Goal: Information Seeking & Learning: Learn about a topic

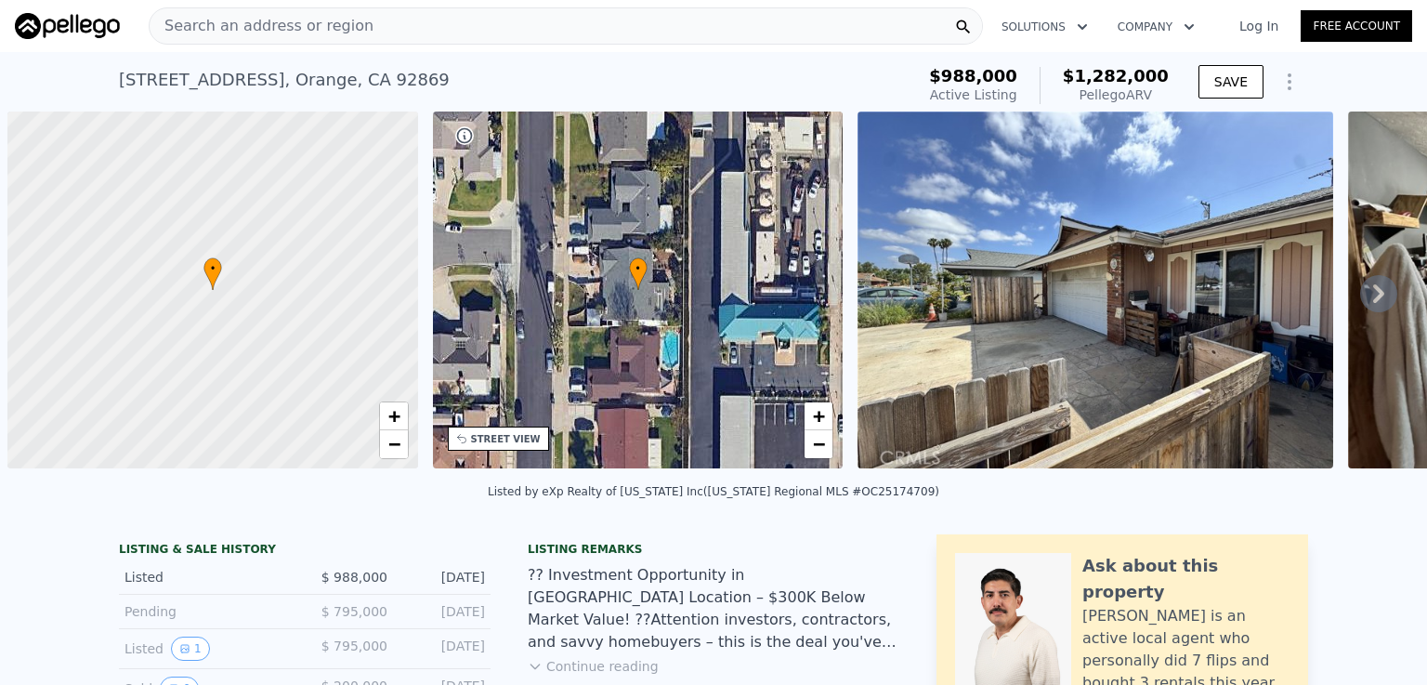
scroll to position [0, 7]
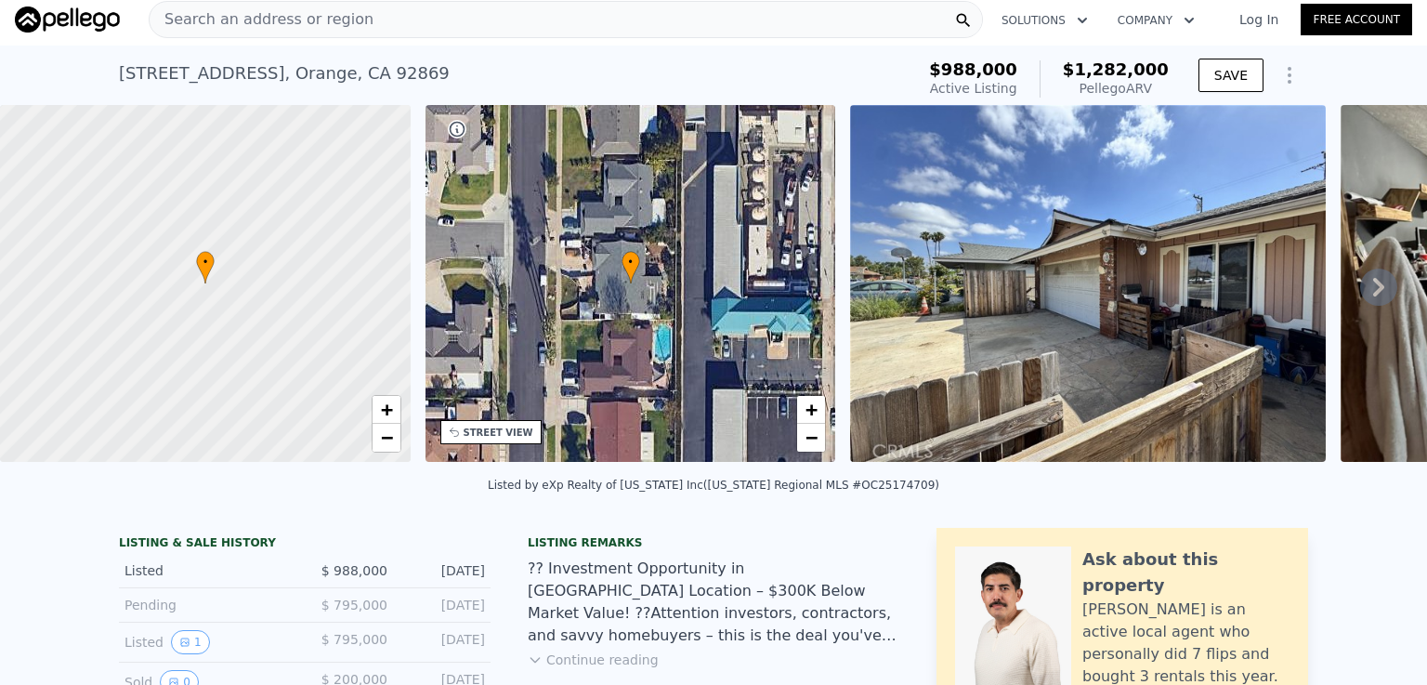
click at [246, 15] on span "Search an address or region" at bounding box center [262, 19] width 224 height 22
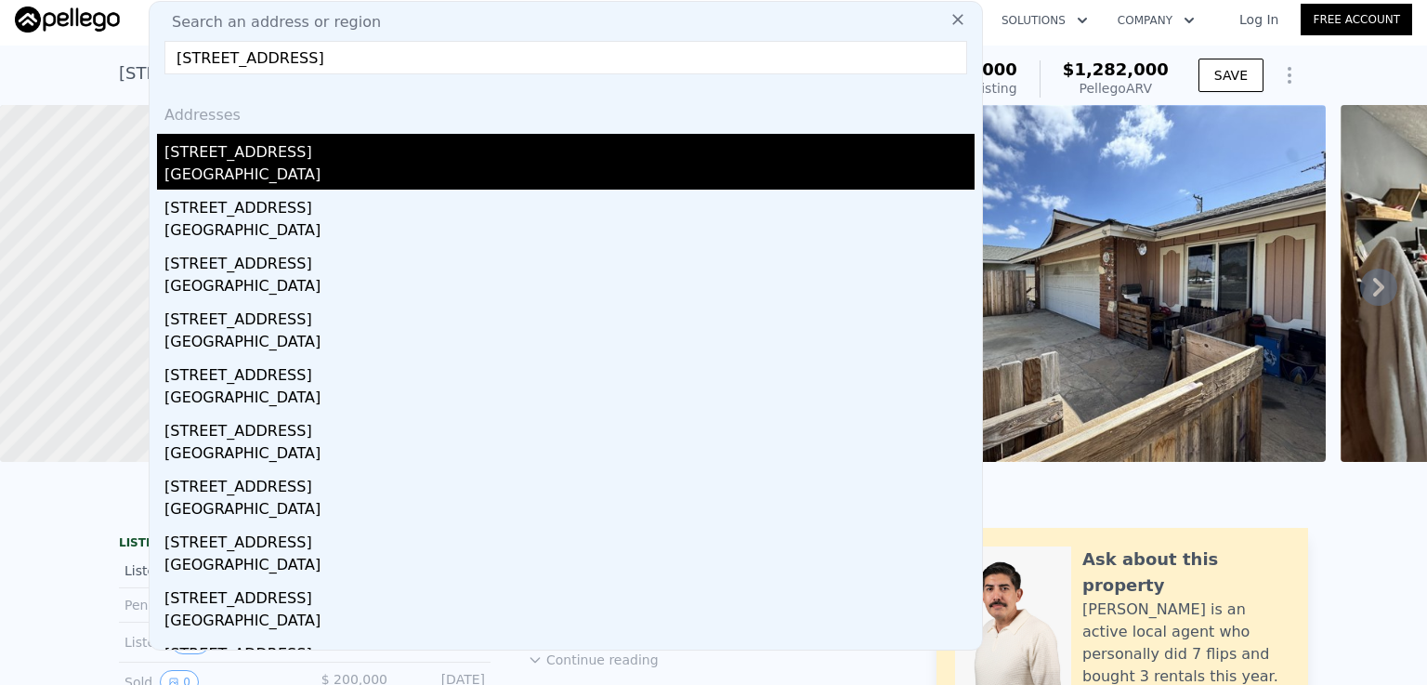
type input "[STREET_ADDRESS]"
click at [238, 185] on div "[GEOGRAPHIC_DATA]" at bounding box center [569, 176] width 810 height 26
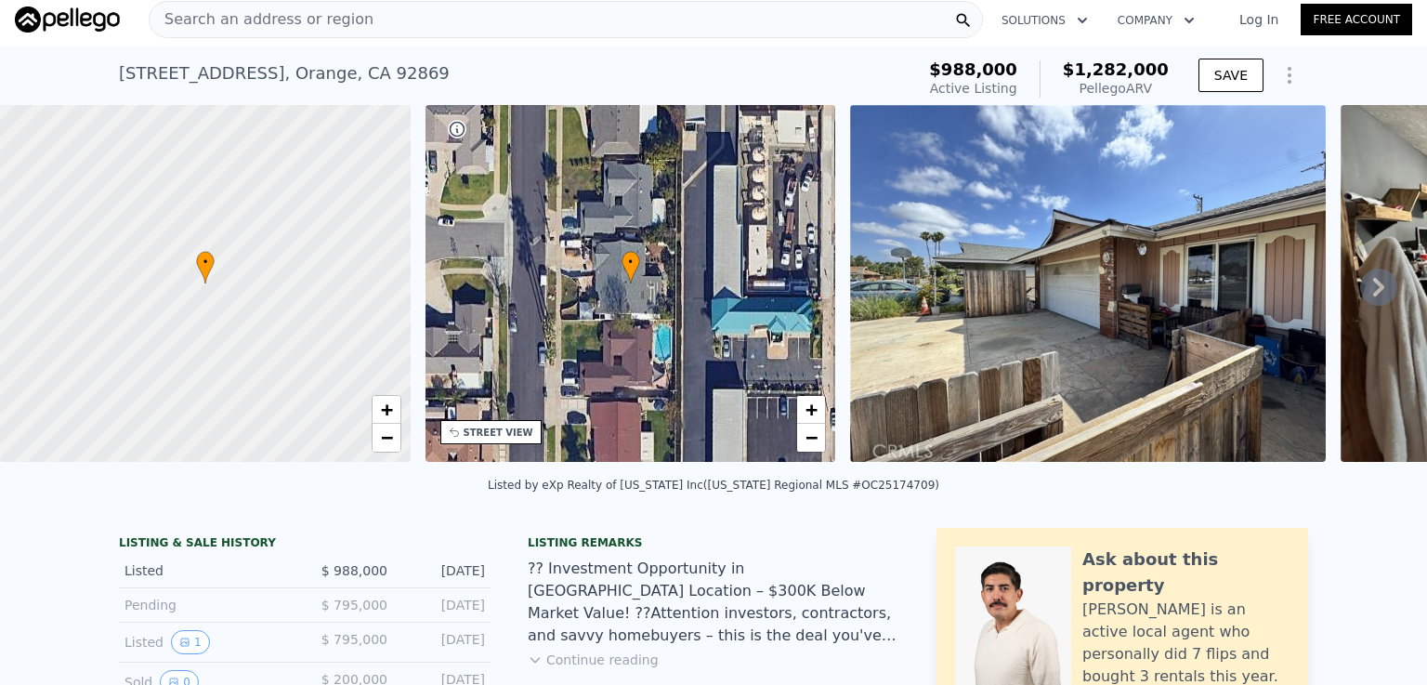
type input "5"
type input "2"
type input "2070"
type input "2656"
type input "3268"
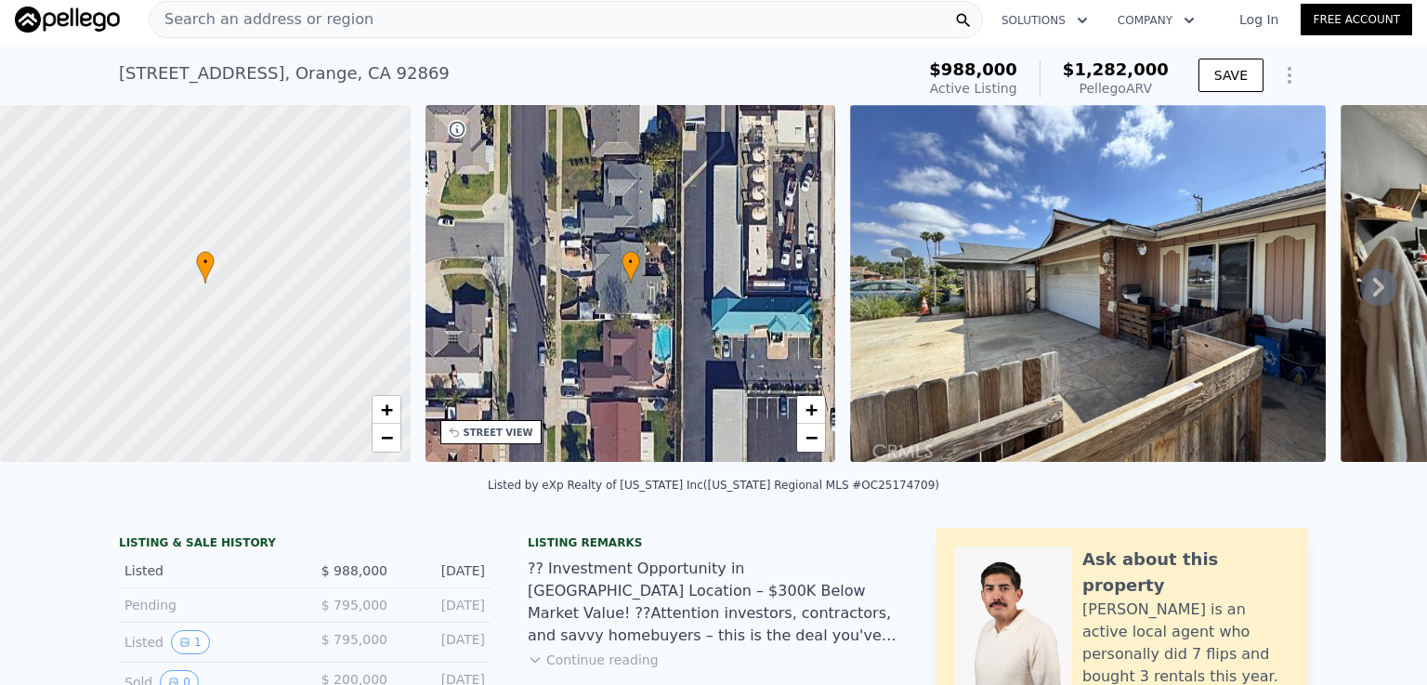
type input "5000"
type input "$ 1,141,000"
type input "5"
type input "-$ 90,746"
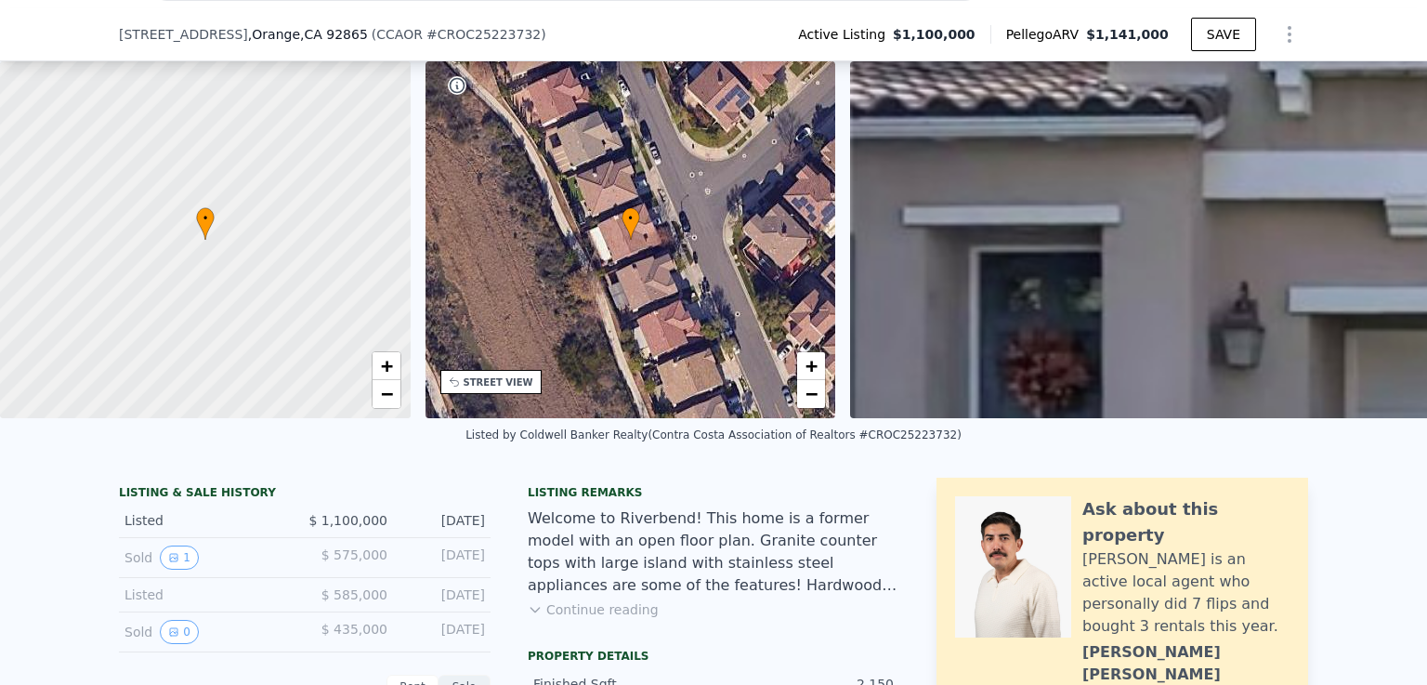
scroll to position [346, 0]
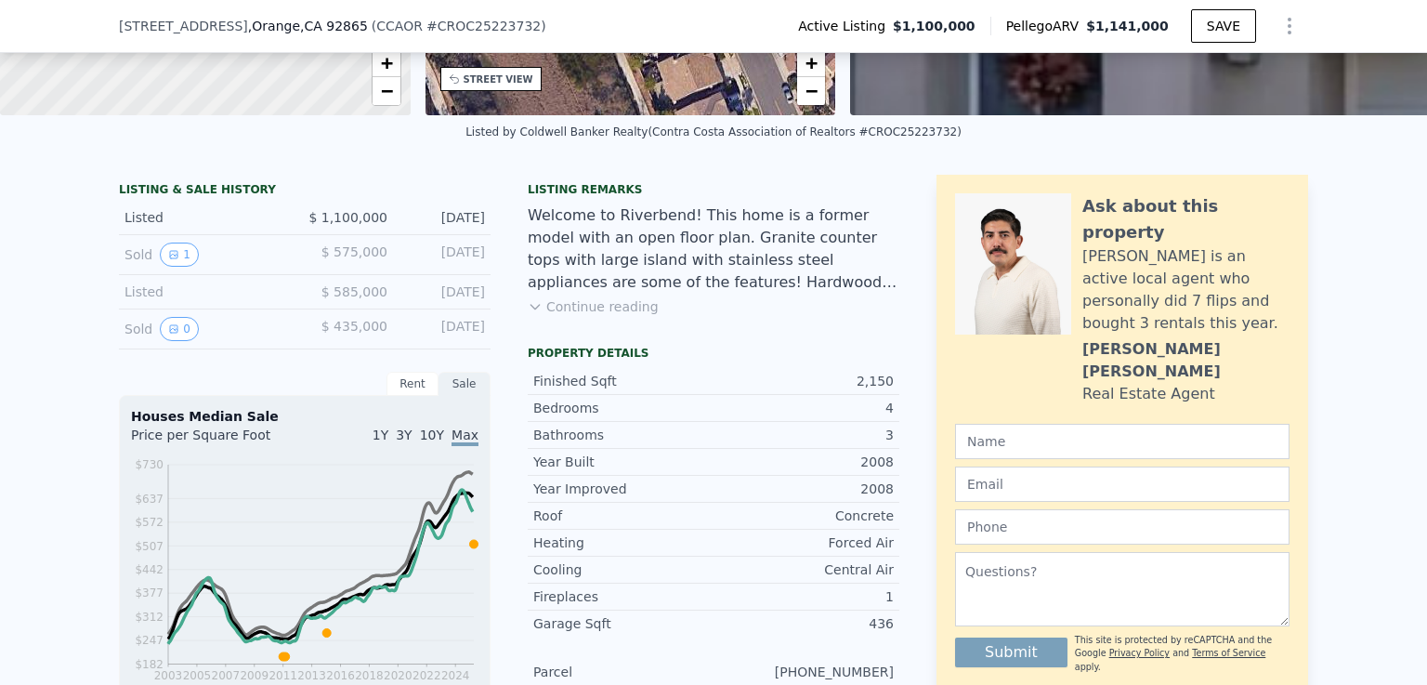
drag, startPoint x: 1425, startPoint y: 5, endPoint x: 1399, endPoint y: 508, distance: 504.1
click at [1399, 508] on div "LISTING & SALE HISTORY Listed $ 1,100,000 [DATE] Sold 1 $ 575,000 [DATE] Listed…" at bounding box center [713, 661] width 1427 height 1003
click at [1352, 552] on div "LISTING & SALE HISTORY Listed $ 1,100,000 [DATE] Sold 1 $ 575,000 [DATE] Listed…" at bounding box center [713, 661] width 1427 height 1003
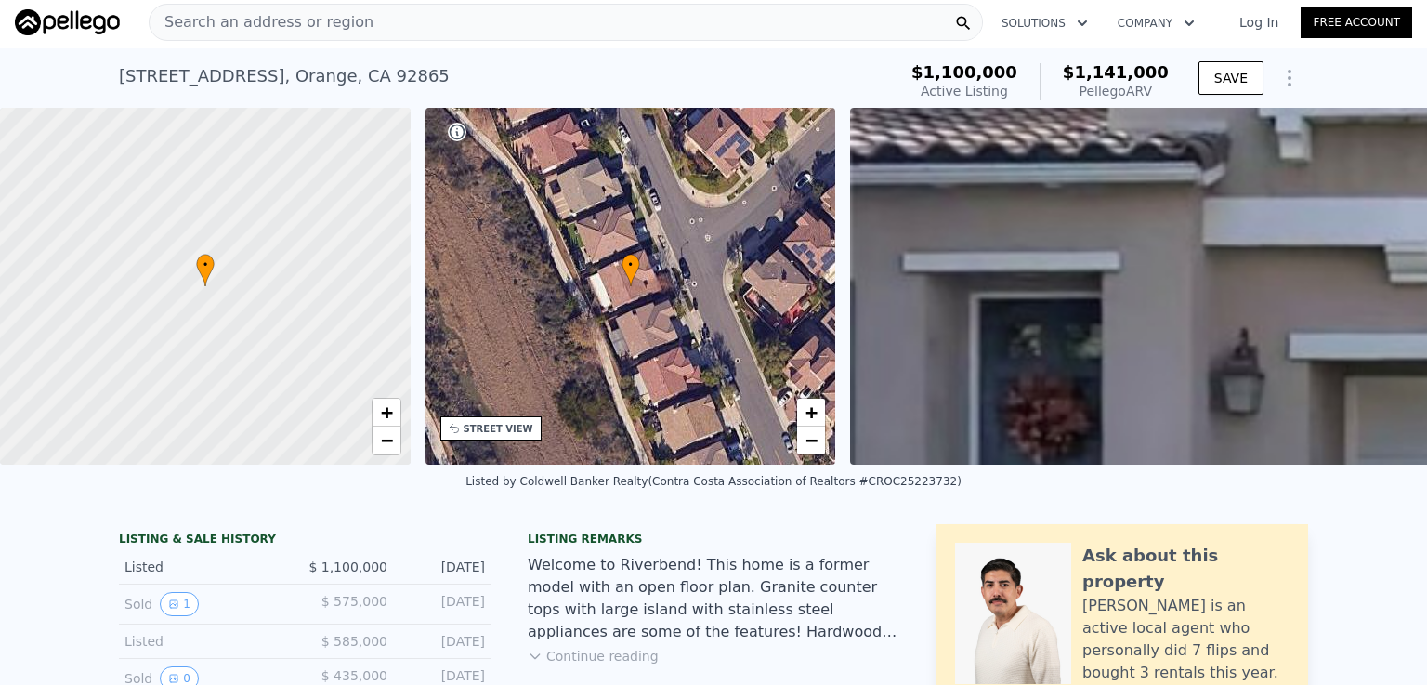
scroll to position [0, 0]
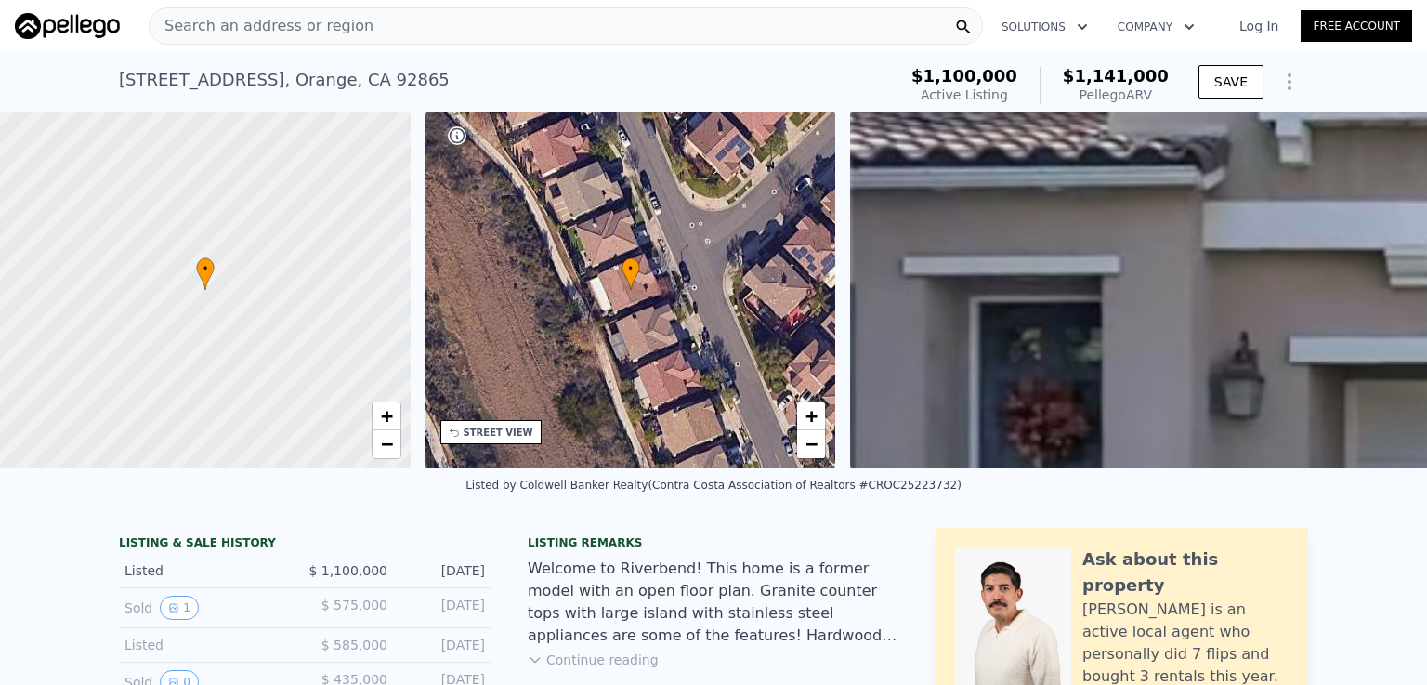
click at [307, 23] on span "Search an address or region" at bounding box center [262, 26] width 224 height 22
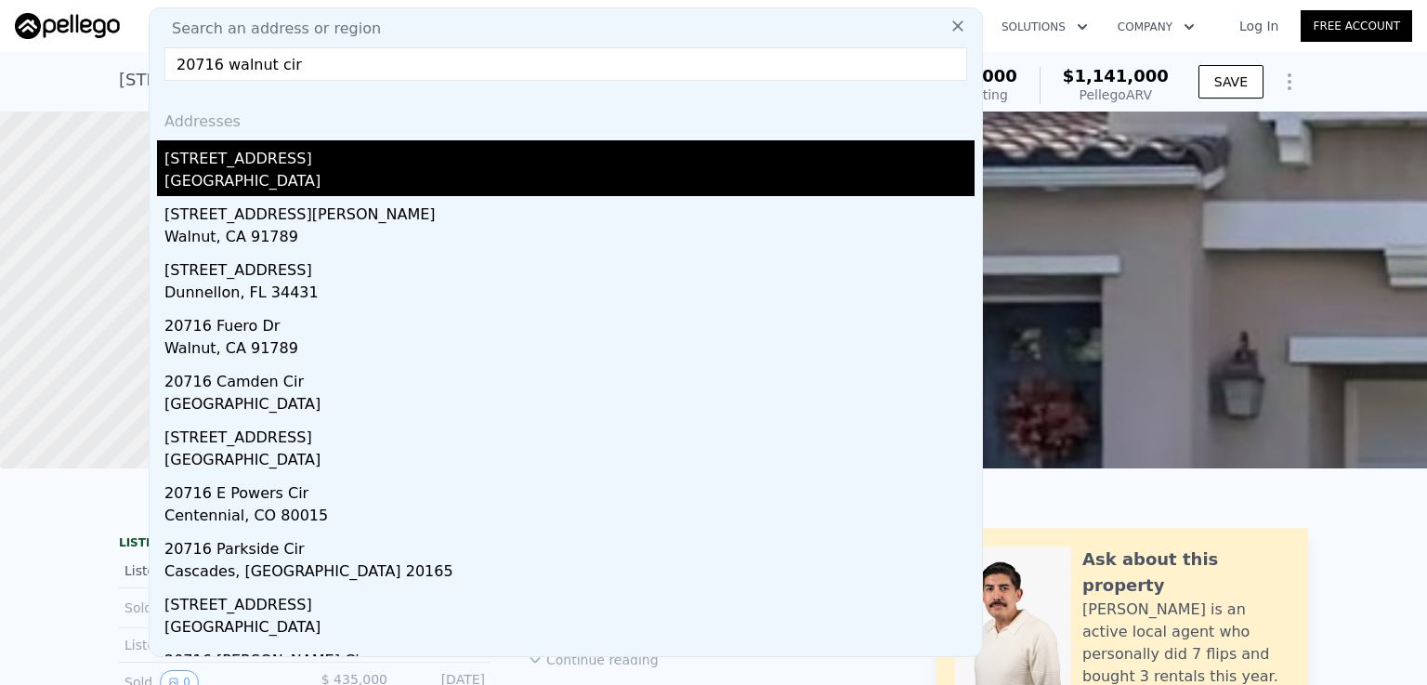
type input "20716 walnut cir"
click at [253, 165] on div "[STREET_ADDRESS]" at bounding box center [569, 155] width 810 height 30
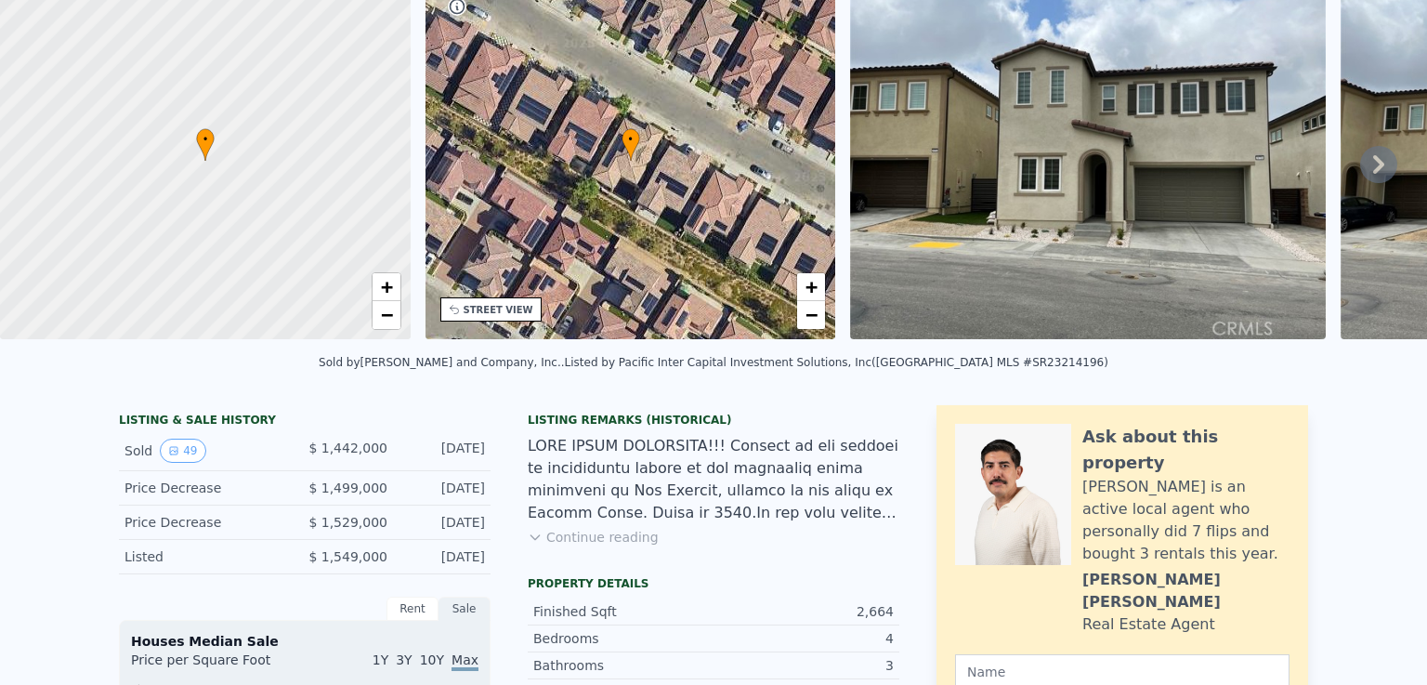
scroll to position [7, 0]
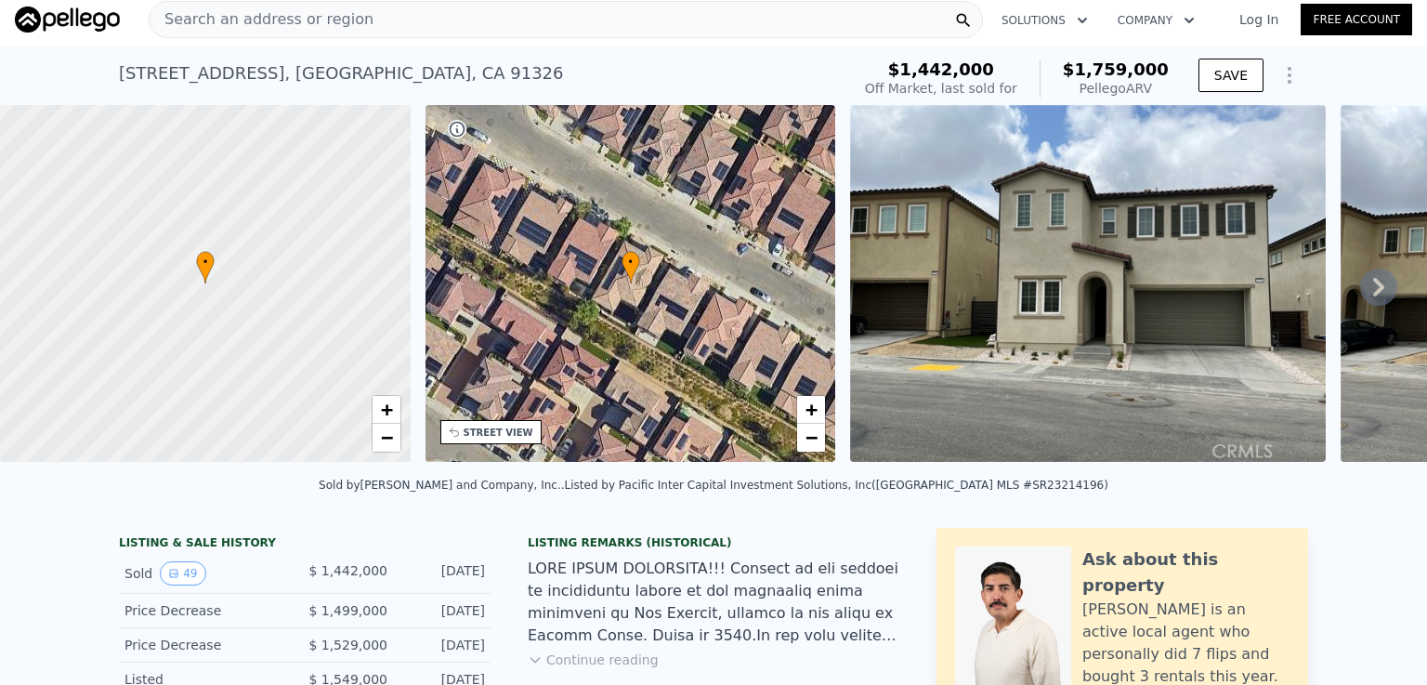
click at [1373, 294] on icon at bounding box center [1378, 287] width 11 height 19
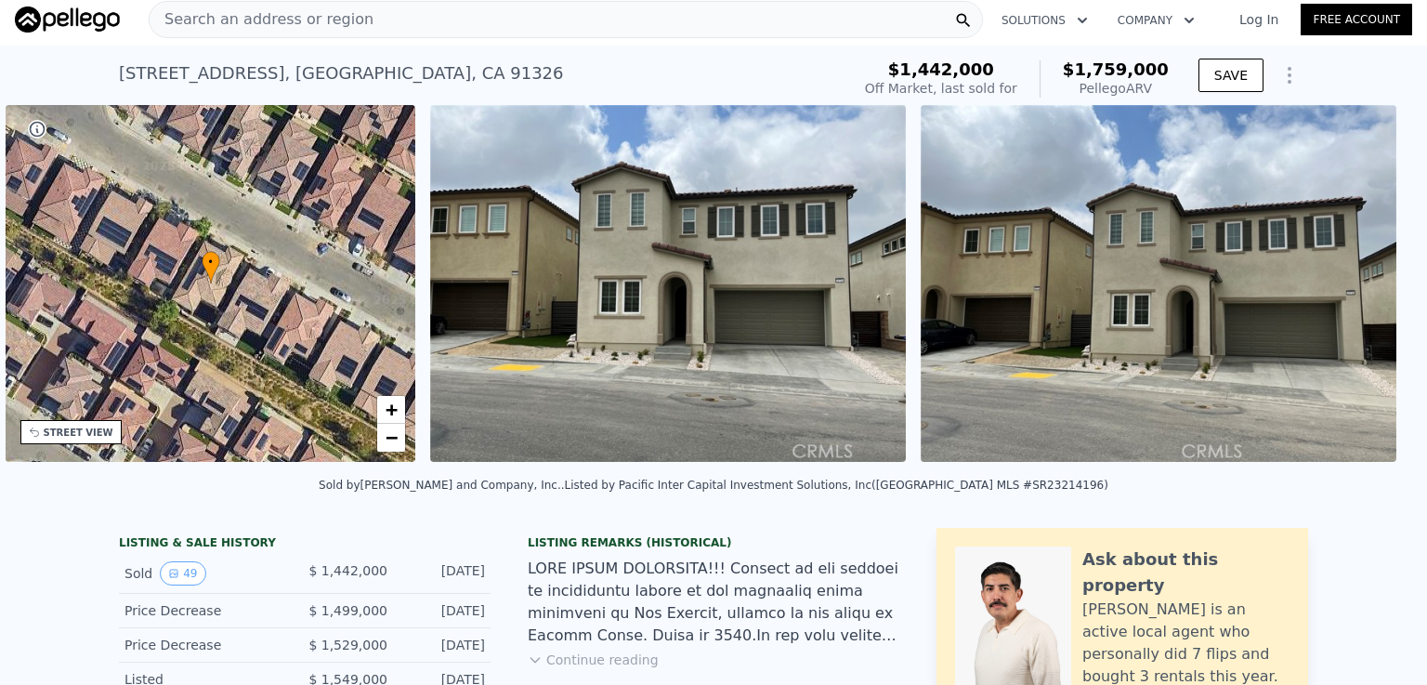
scroll to position [0, 432]
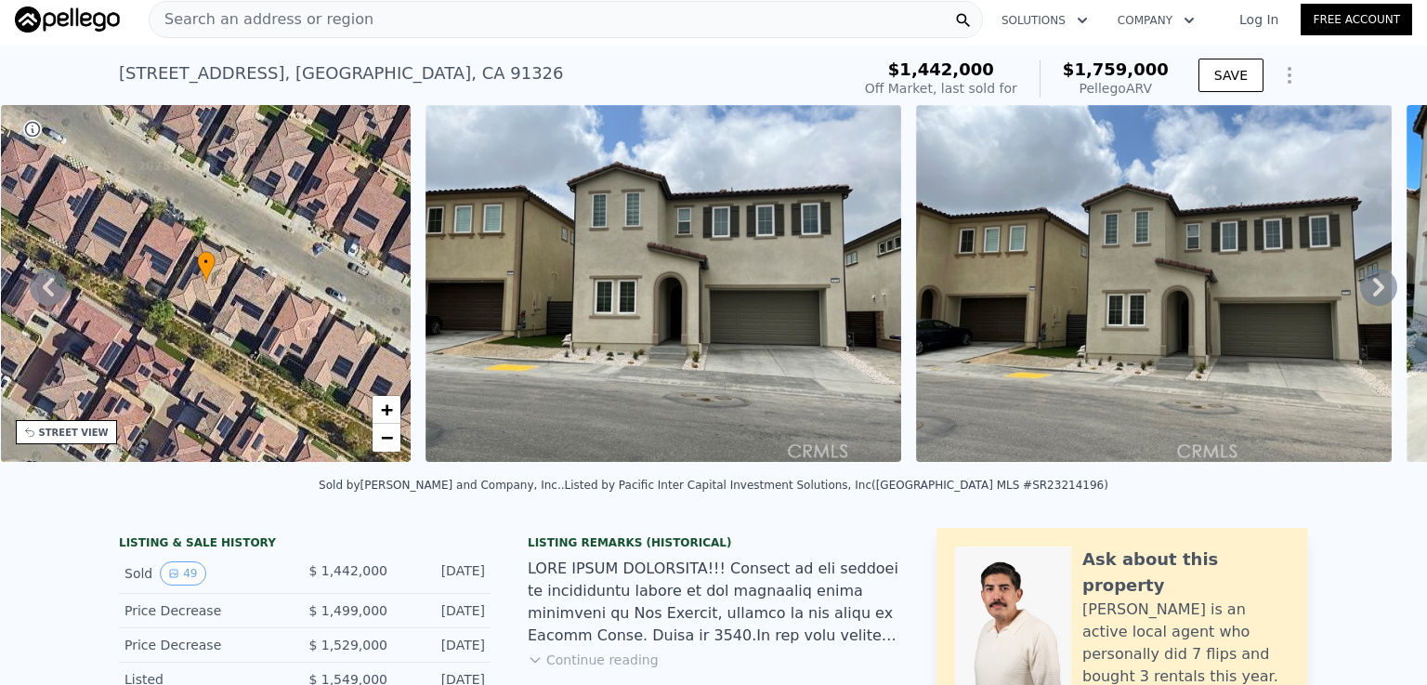
click at [1373, 294] on icon at bounding box center [1378, 287] width 11 height 19
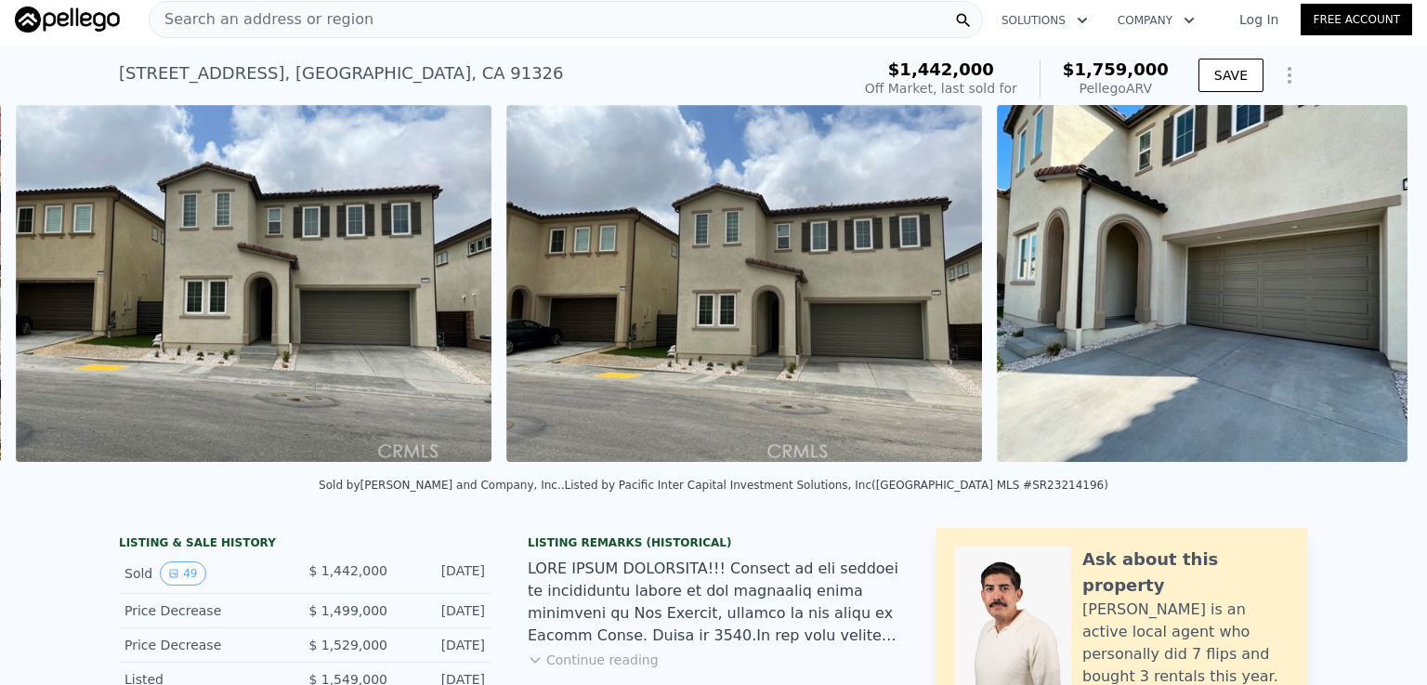
scroll to position [0, 850]
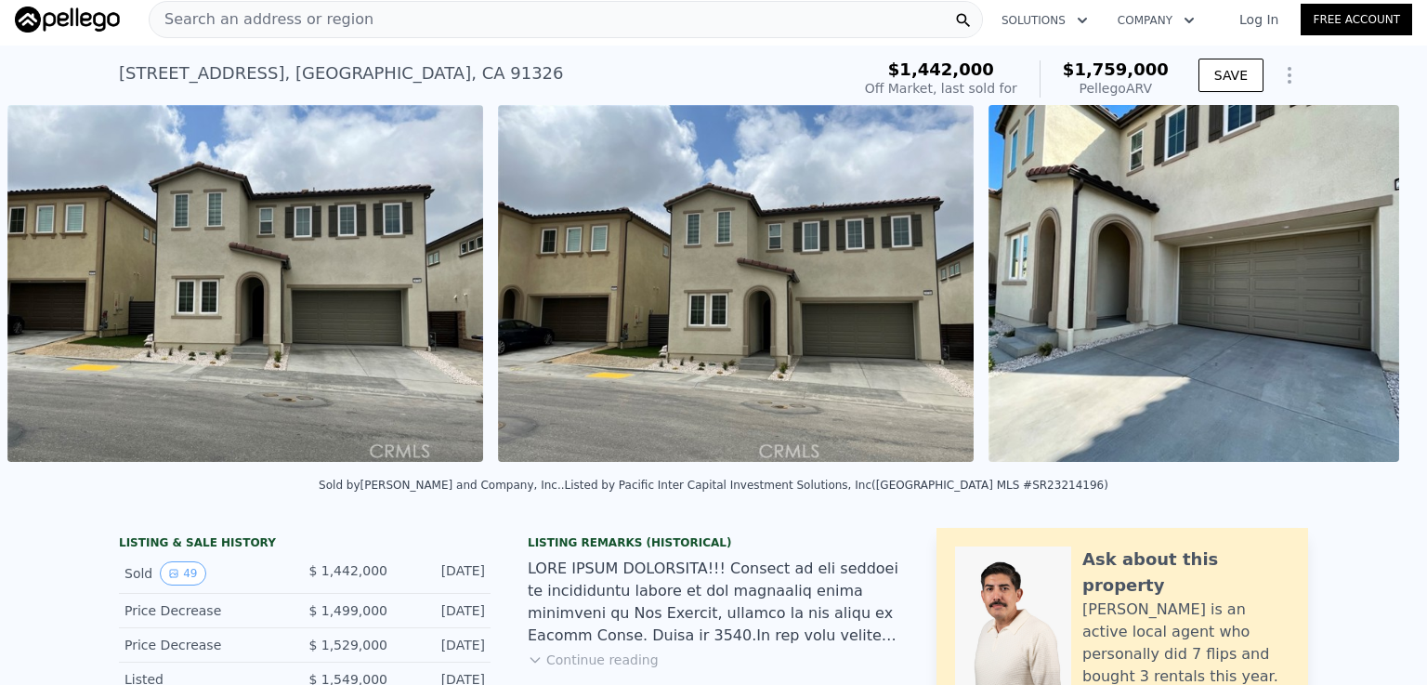
click at [1365, 293] on div "• + − • + − [GEOGRAPHIC_DATA] View not available SATELLITE VIEW" at bounding box center [713, 286] width 1427 height 363
click at [1373, 293] on icon at bounding box center [1378, 287] width 11 height 19
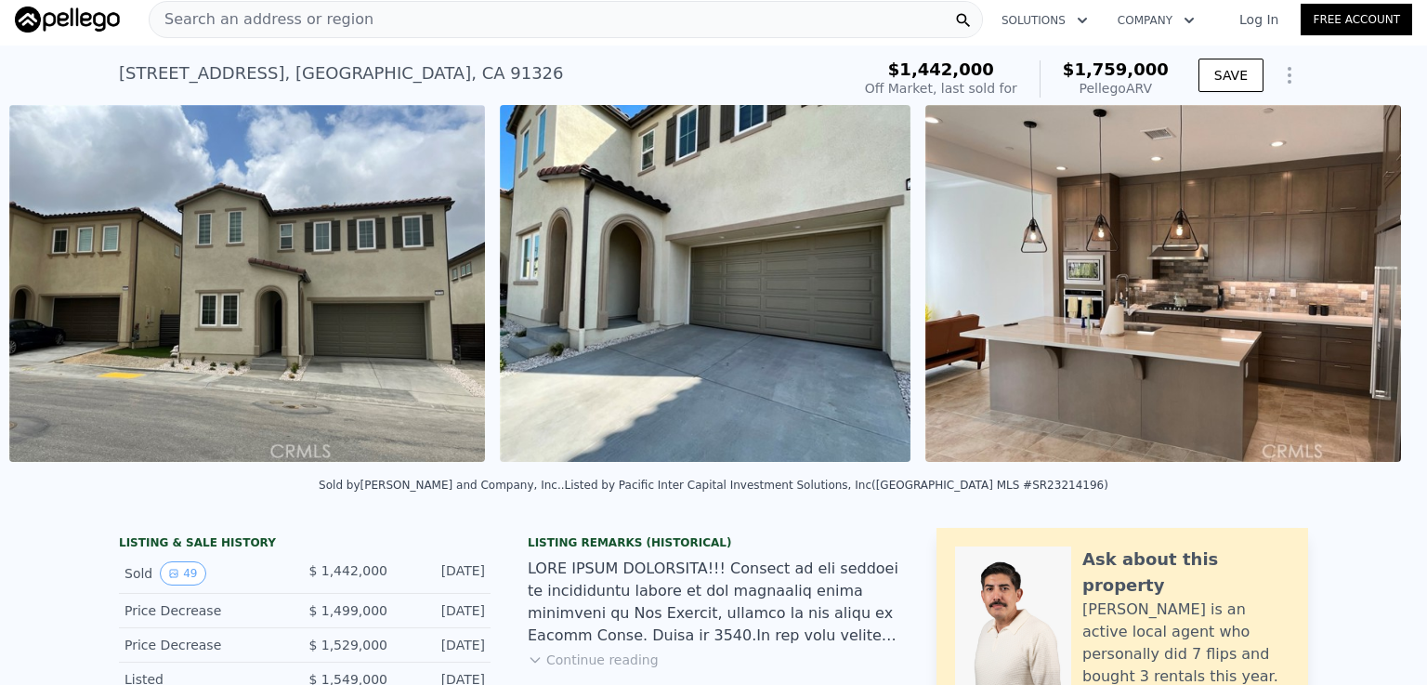
scroll to position [0, 1340]
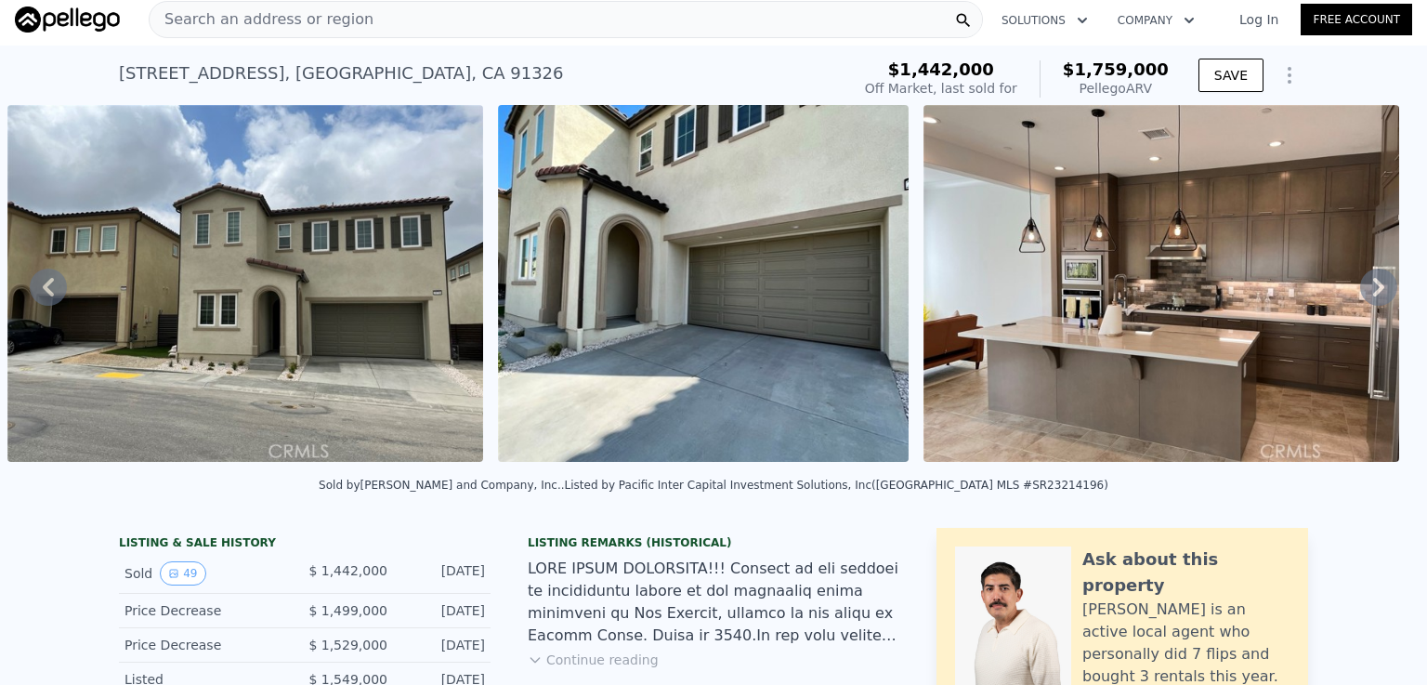
click at [1363, 293] on icon at bounding box center [1378, 286] width 37 height 37
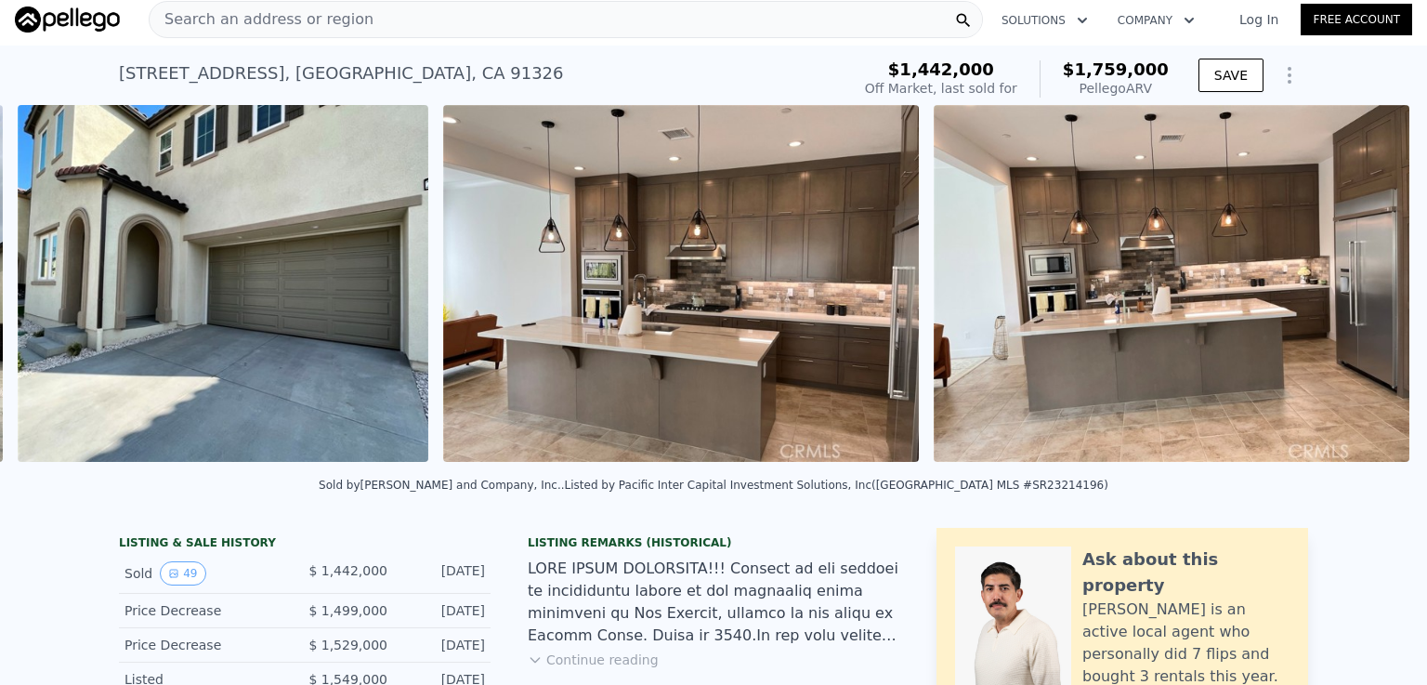
scroll to position [0, 1831]
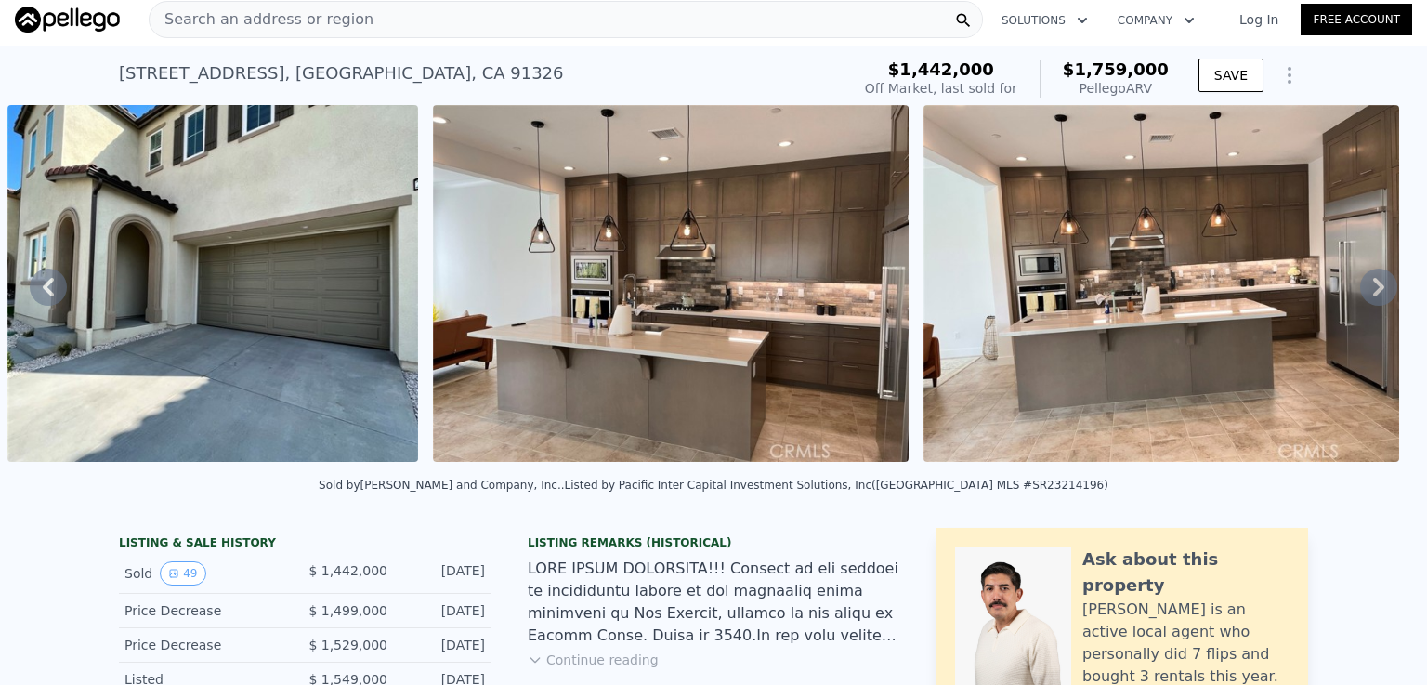
click at [1373, 296] on icon at bounding box center [1378, 287] width 11 height 19
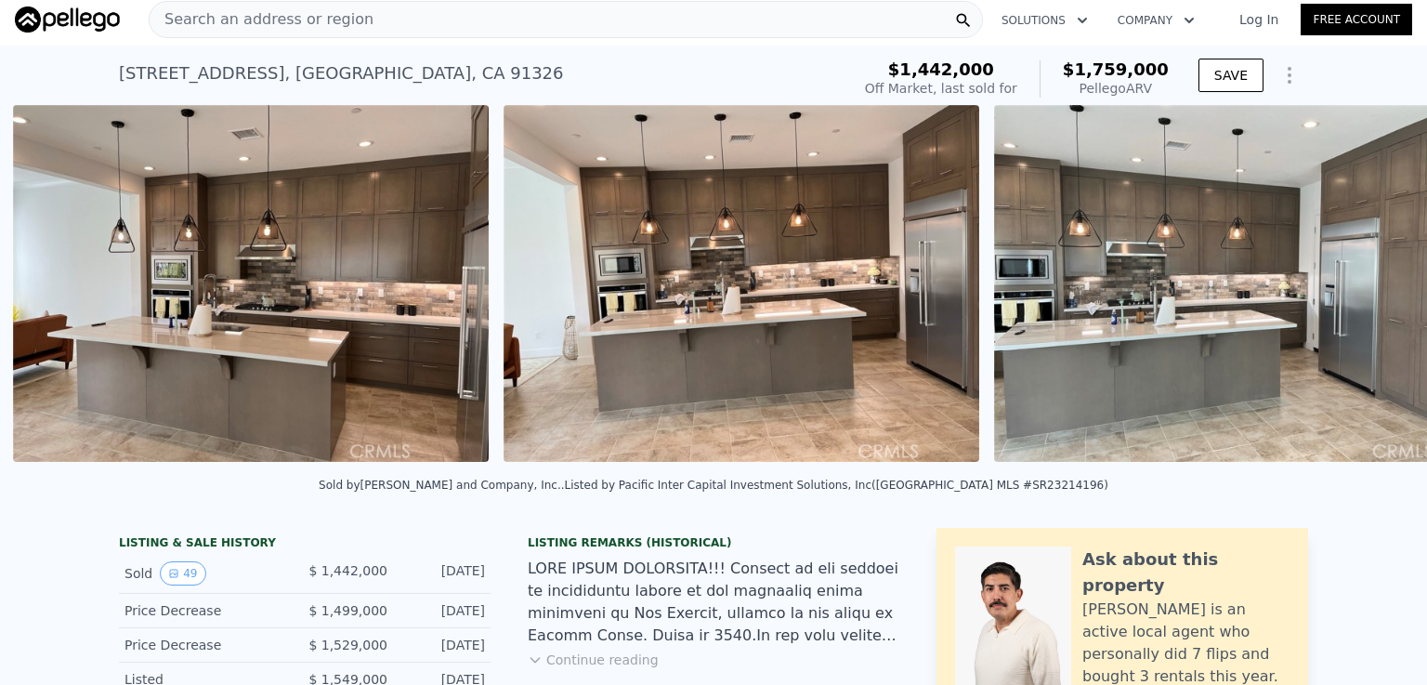
scroll to position [0, 2255]
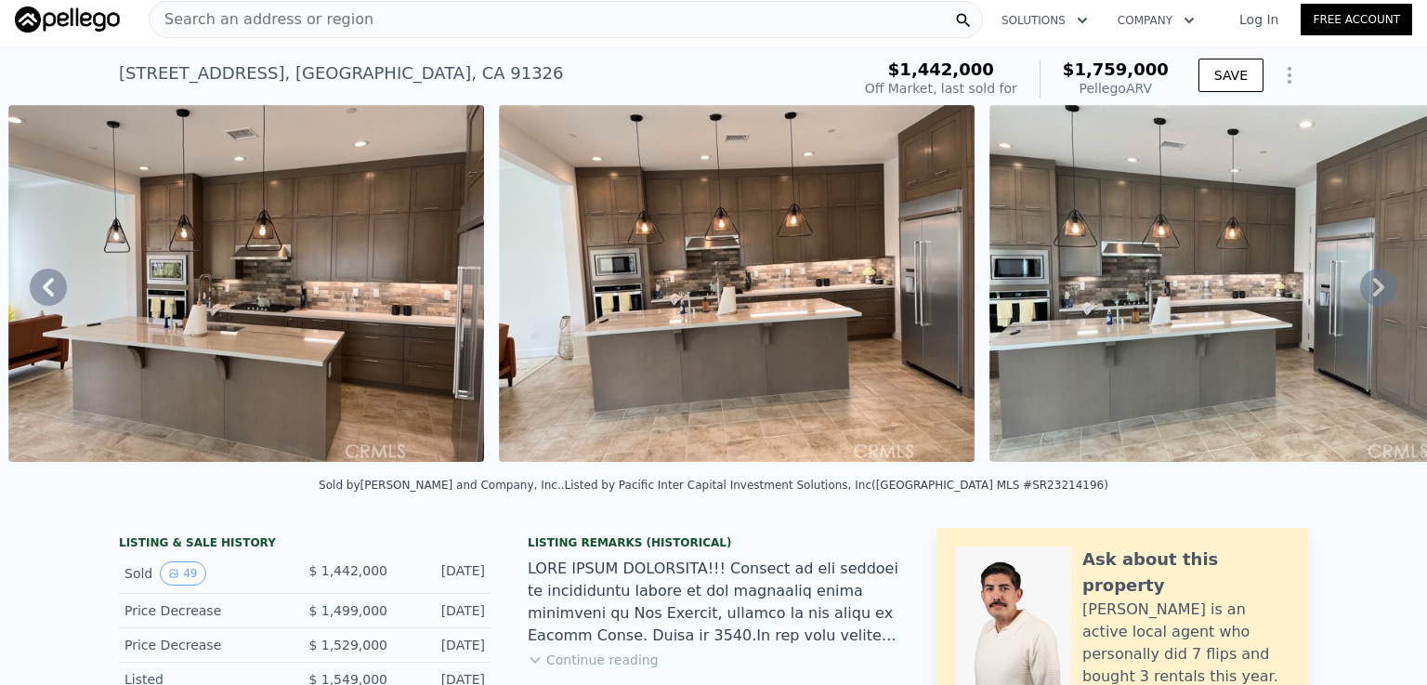
click at [1373, 296] on icon at bounding box center [1378, 287] width 11 height 19
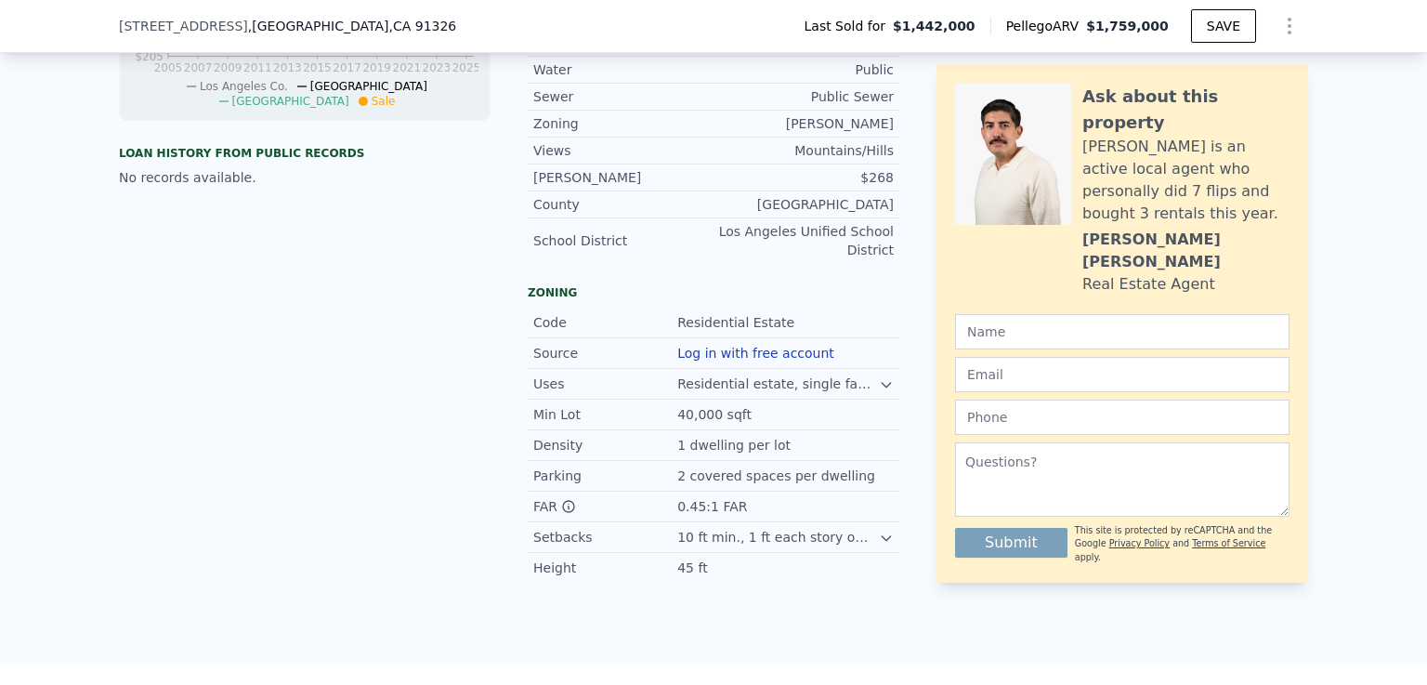
scroll to position [954, 0]
click at [561, 515] on icon at bounding box center [568, 507] width 15 height 15
click at [879, 542] on icon at bounding box center [886, 538] width 15 height 15
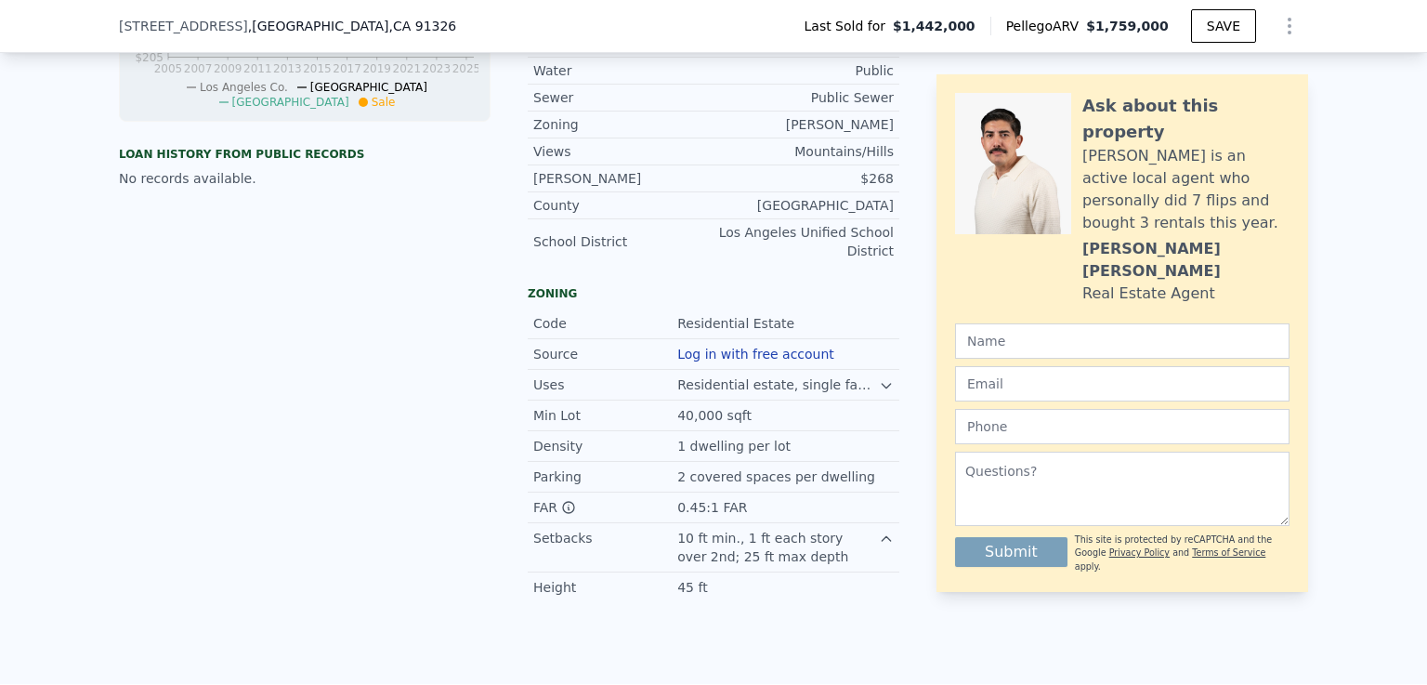
click at [881, 389] on icon at bounding box center [886, 385] width 15 height 15
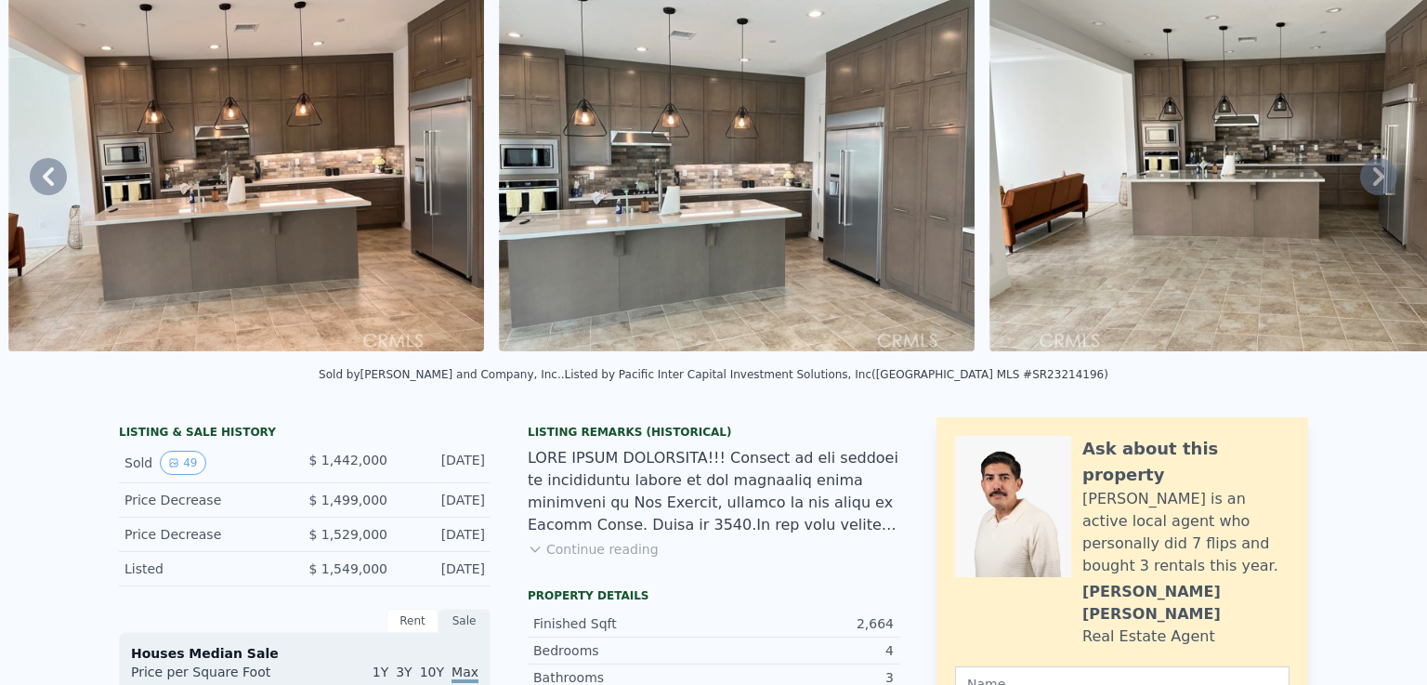
scroll to position [0, 0]
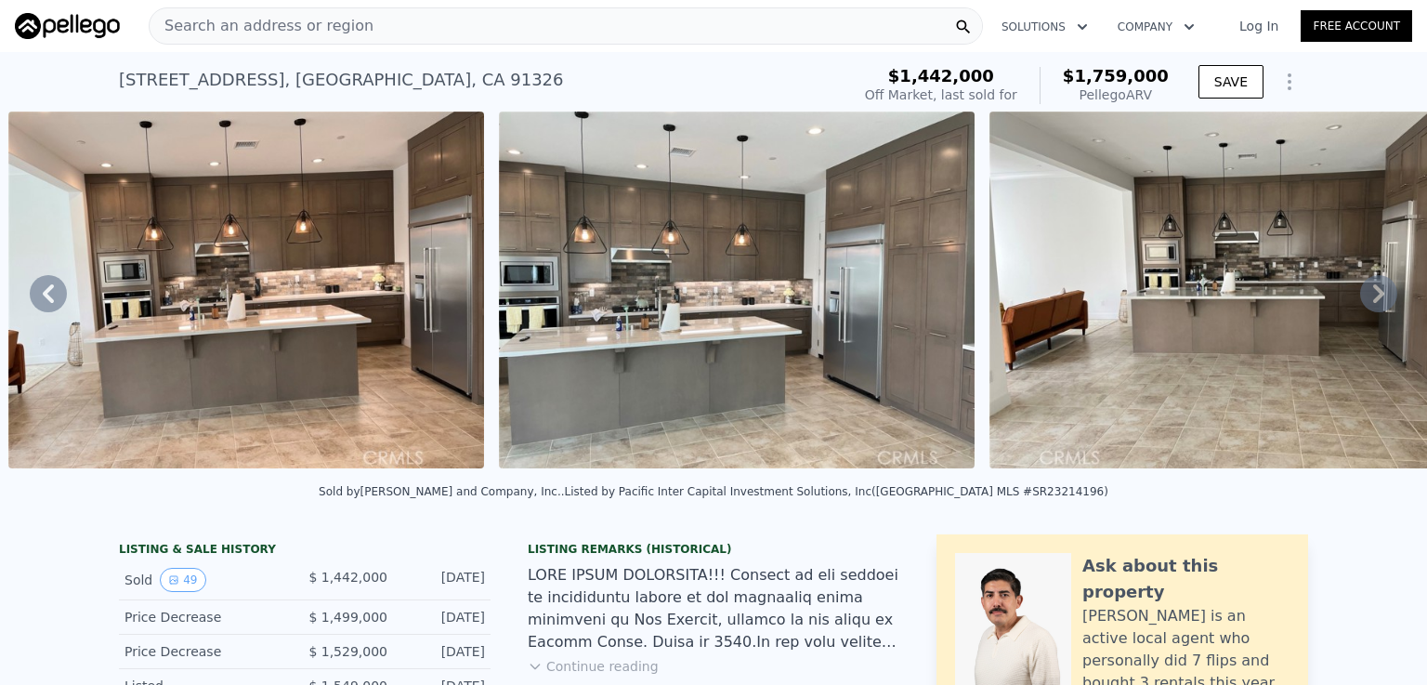
type input "$ 1,757,000"
type input "$ 90,953"
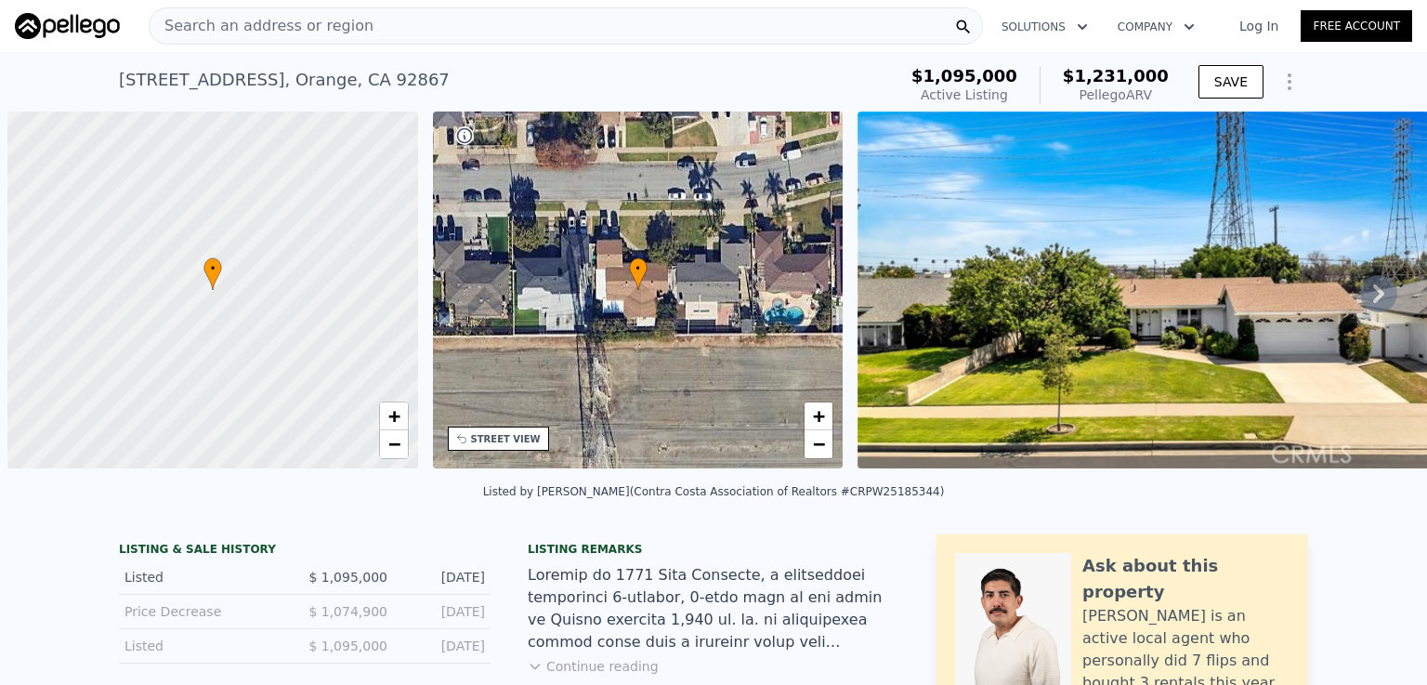
scroll to position [0, 7]
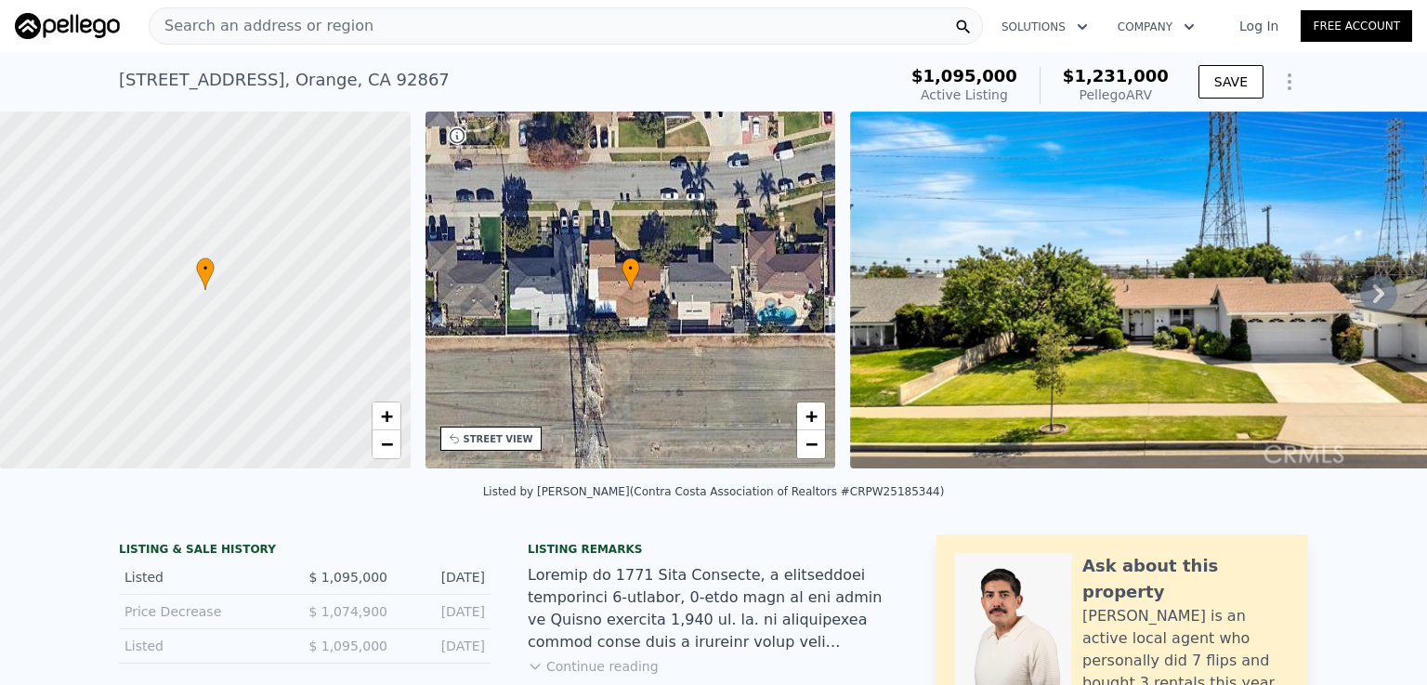
click at [470, 21] on div "Search an address or region" at bounding box center [566, 25] width 834 height 37
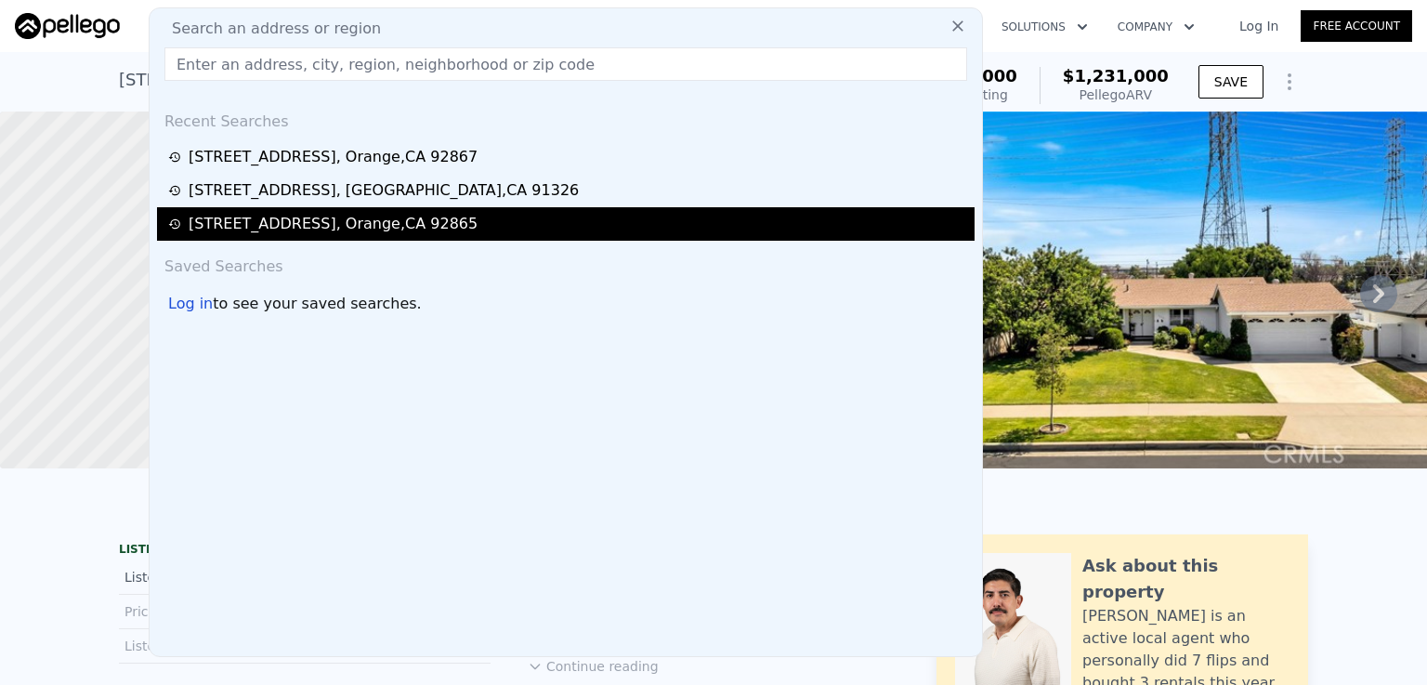
click at [446, 222] on div "3052 N Spicewood St , Orange , CA 92865" at bounding box center [333, 224] width 289 height 22
